Goal: Task Accomplishment & Management: Use online tool/utility

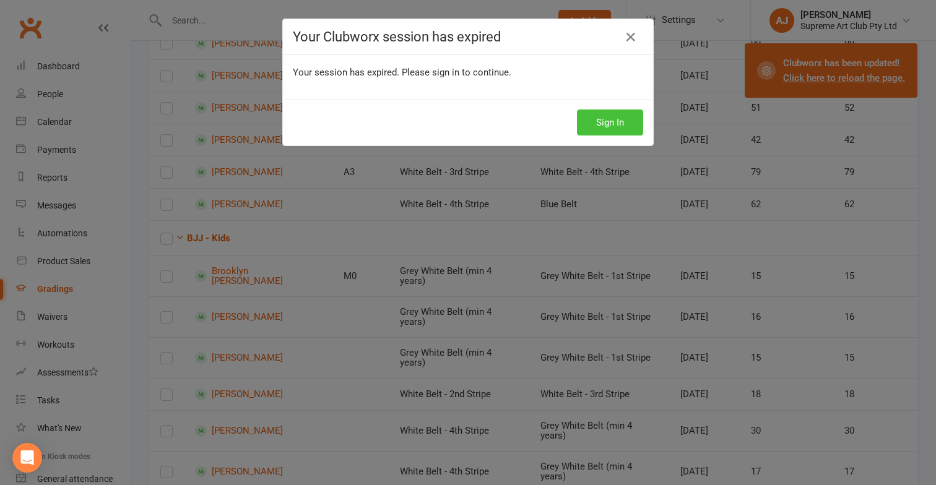
click at [616, 118] on button "Sign In" at bounding box center [610, 123] width 66 height 26
